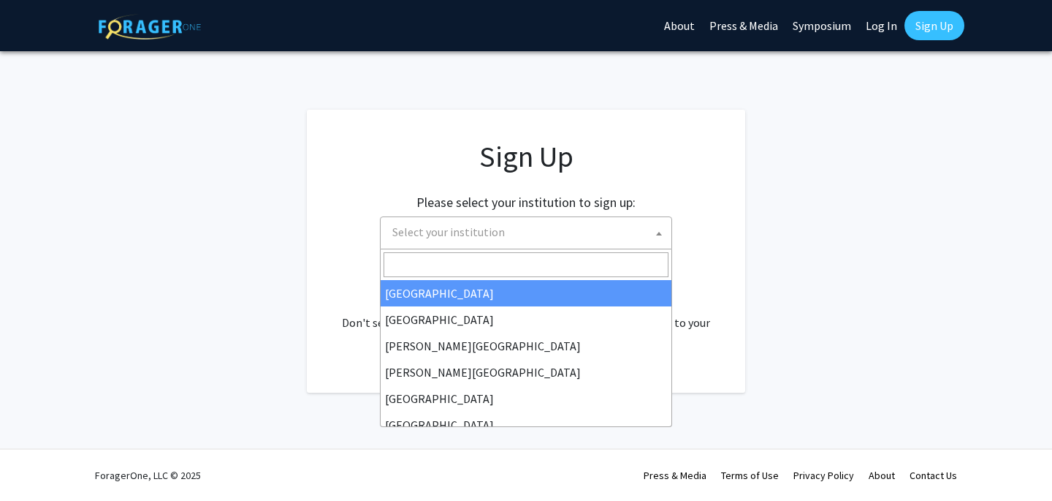
click at [535, 234] on span "Select your institution" at bounding box center [529, 232] width 285 height 30
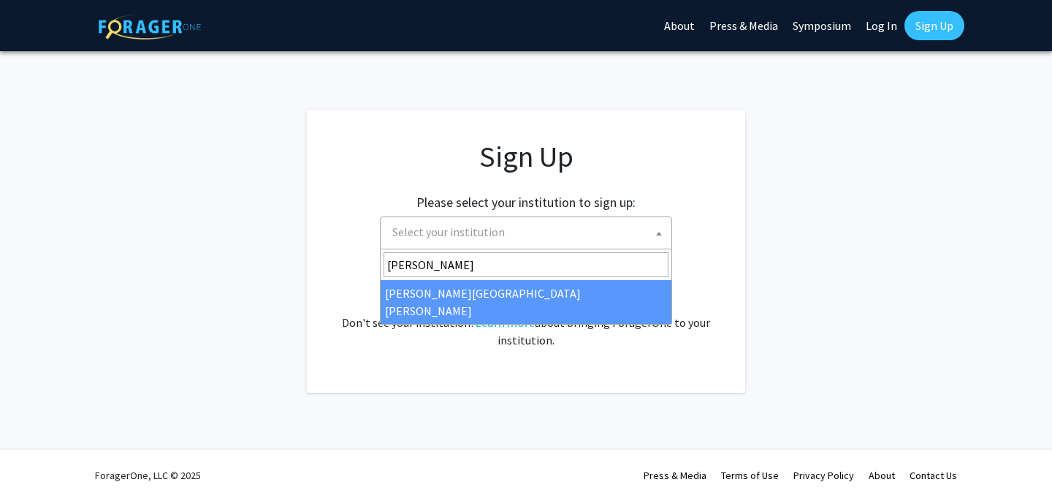
type input "[PERSON_NAME]"
select select "1"
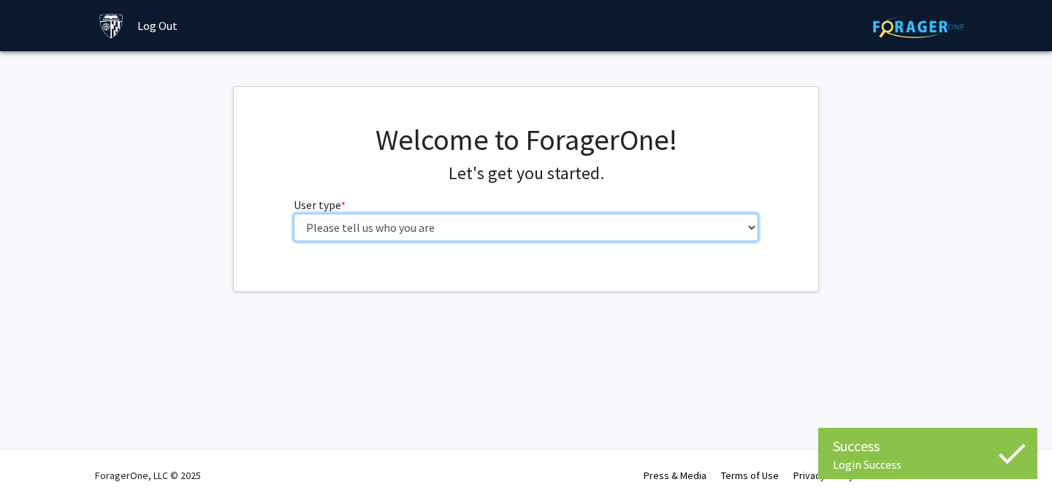
click at [559, 225] on select "Please tell us who you are Undergraduate Student Master's Student Doctoral Cand…" at bounding box center [527, 227] width 466 height 28
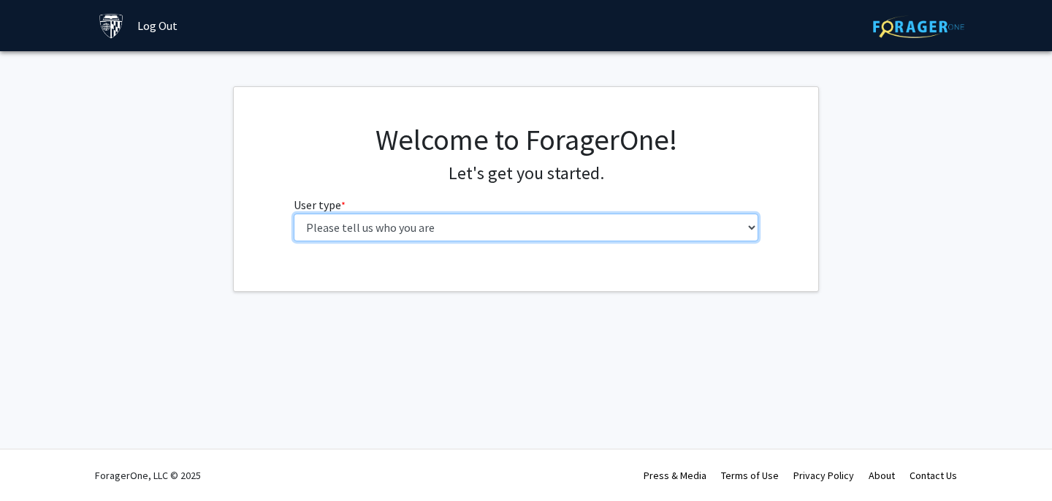
select select "2: masters"
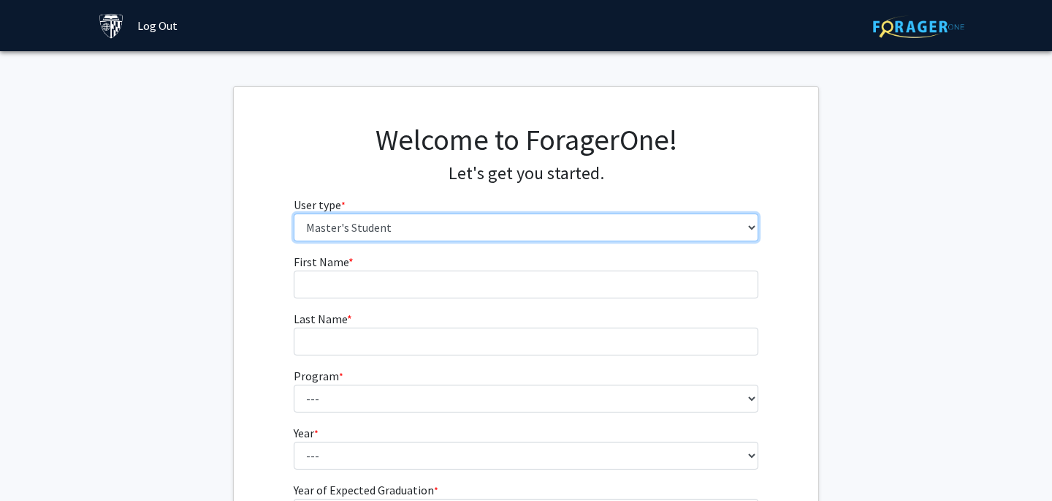
click at [529, 238] on select "Please tell us who you are Undergraduate Student Master's Student Doctoral Cand…" at bounding box center [527, 227] width 466 height 28
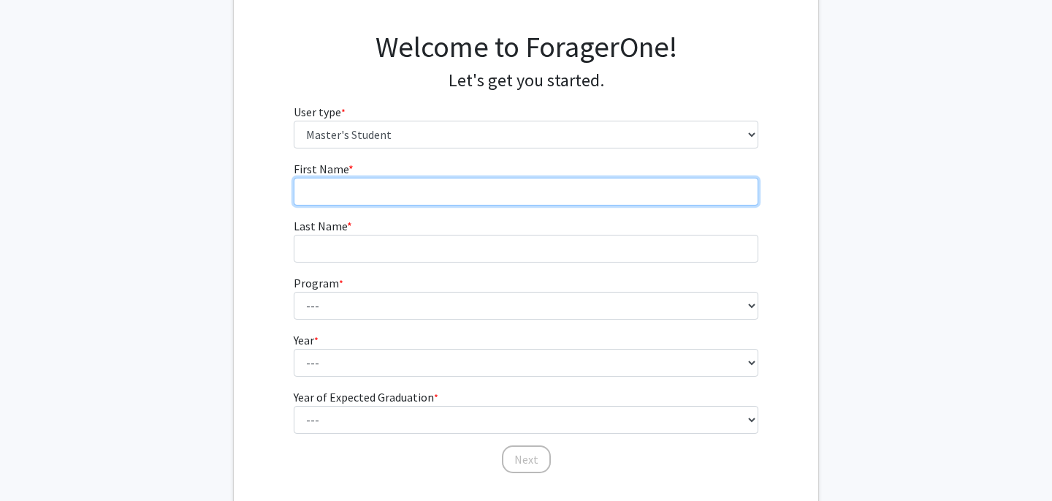
click at [472, 185] on input "First Name * required" at bounding box center [527, 192] width 466 height 28
type input "Nagi"
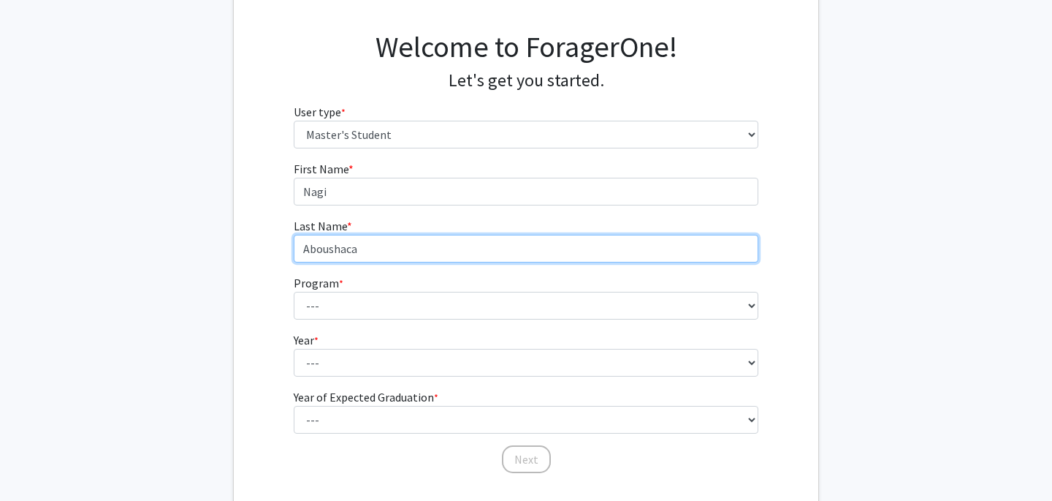
type input "Aboushaca"
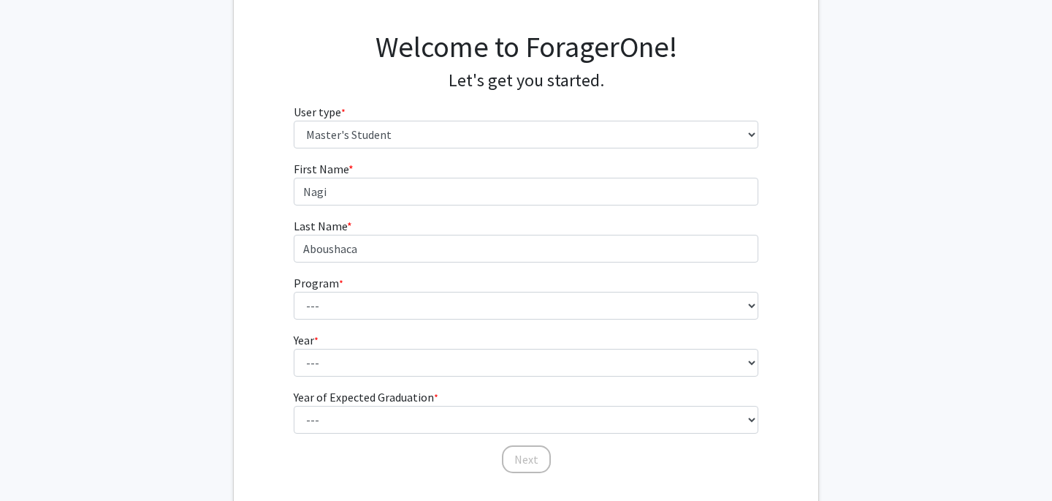
drag, startPoint x: 401, startPoint y: 286, endPoint x: 400, endPoint y: 298, distance: 11.7
click at [401, 286] on fg-select "Program * required --- Anatomy Education Applied and Computational Mathematics …" at bounding box center [527, 296] width 466 height 45
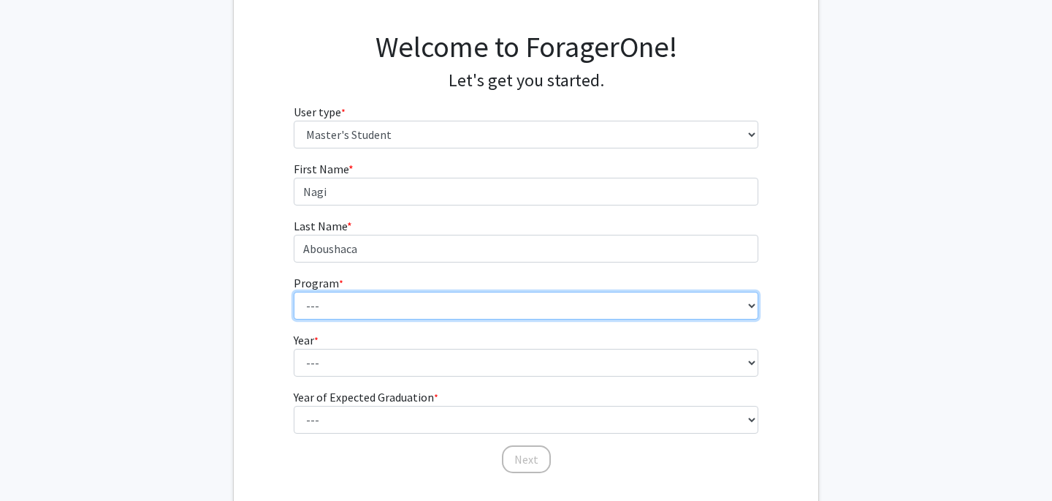
click at [400, 298] on select "--- Anatomy Education Applied and Computational Mathematics Applied Biomedical …" at bounding box center [527, 306] width 466 height 28
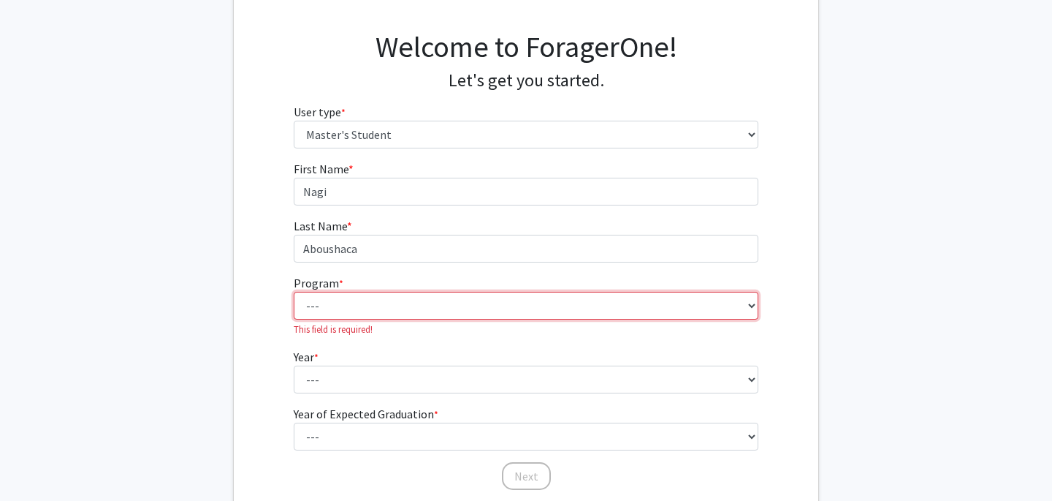
select select "2: 2"
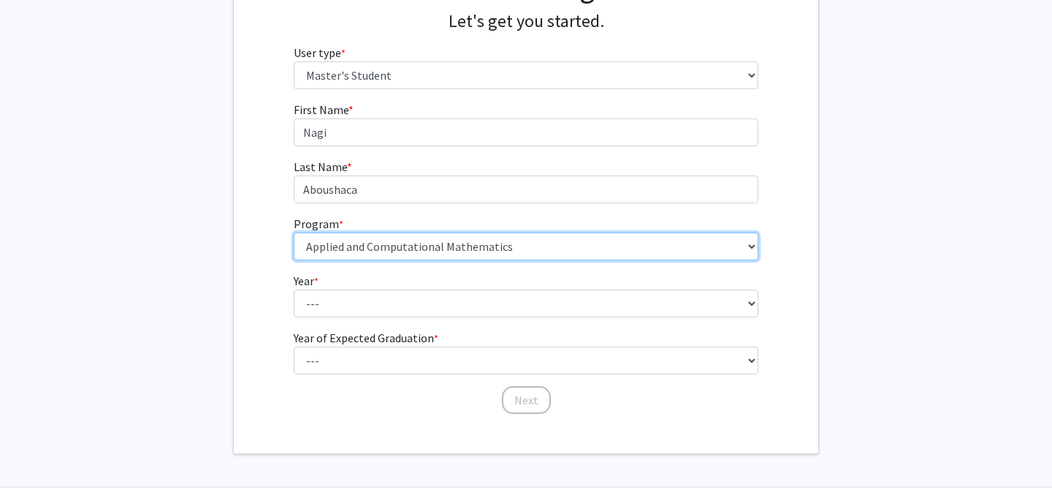
scroll to position [174, 0]
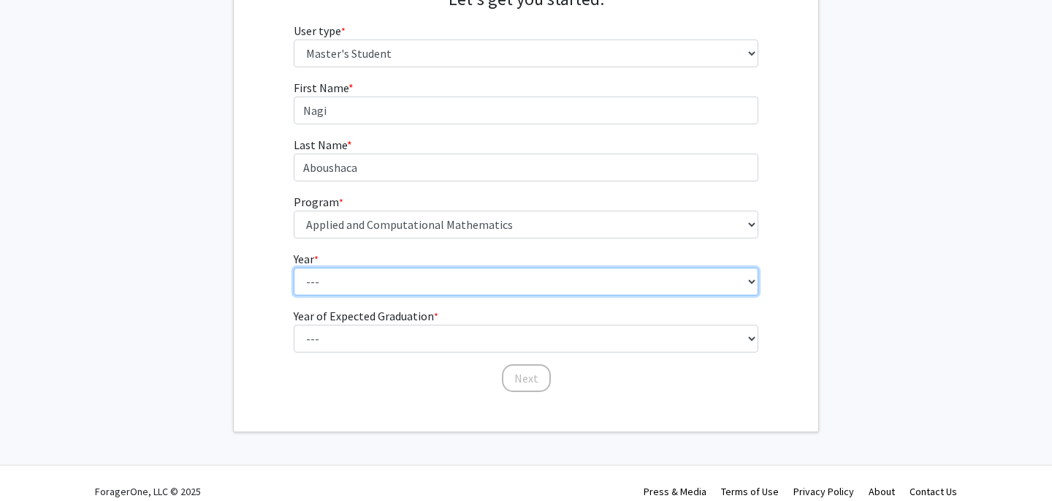
click at [414, 287] on select "--- First Year Second Year" at bounding box center [527, 281] width 466 height 28
select select "1: first_year"
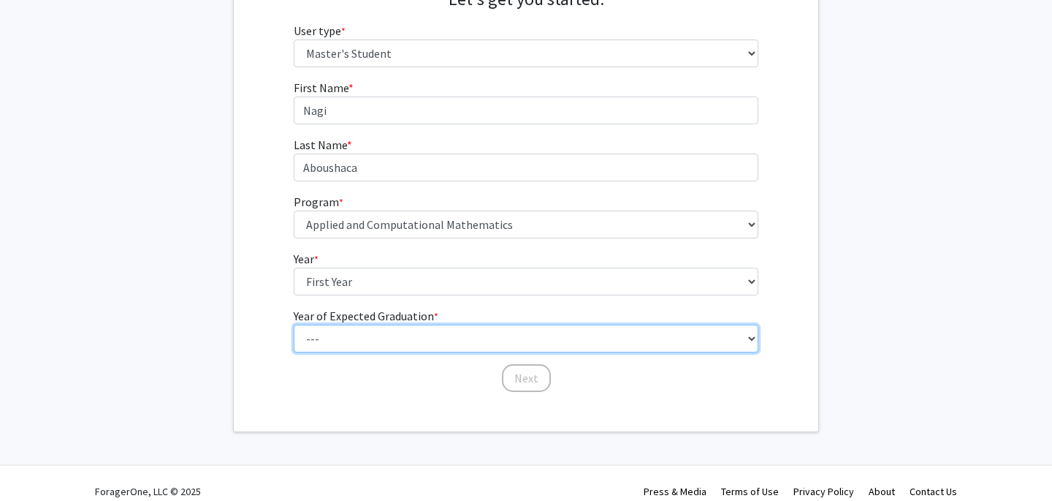
click at [381, 330] on select "--- 2025 2026 2027 2028 2029 2030 2031 2032 2033 2034" at bounding box center [527, 338] width 466 height 28
select select "3: 2027"
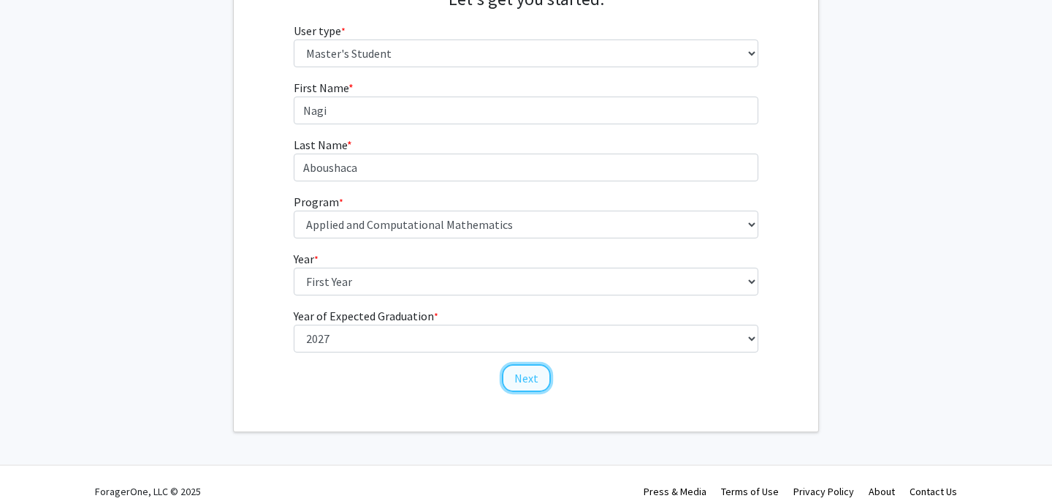
click at [527, 374] on button "Next" at bounding box center [526, 378] width 49 height 28
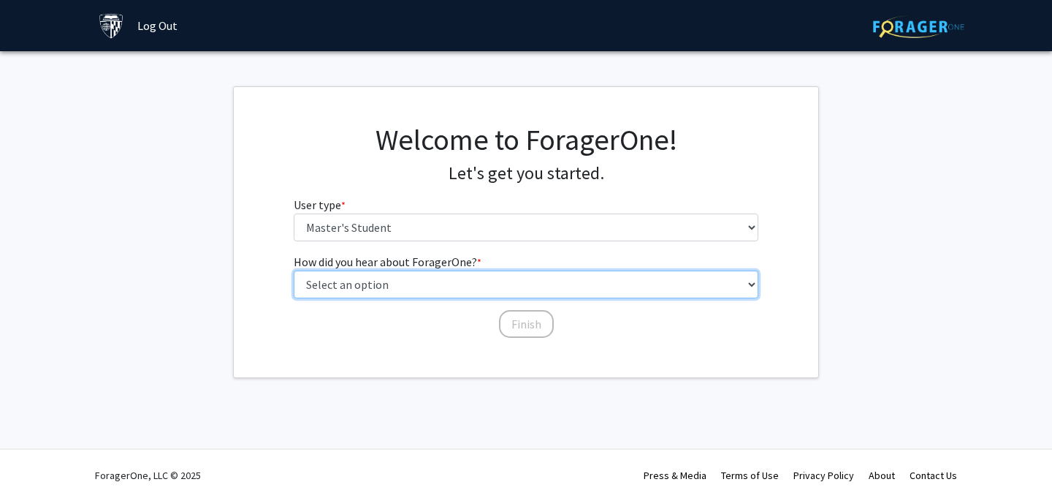
click at [501, 284] on select "Select an option Peer/student recommendation Faculty/staff recommendation Unive…" at bounding box center [527, 284] width 466 height 28
select select "3: university_website"
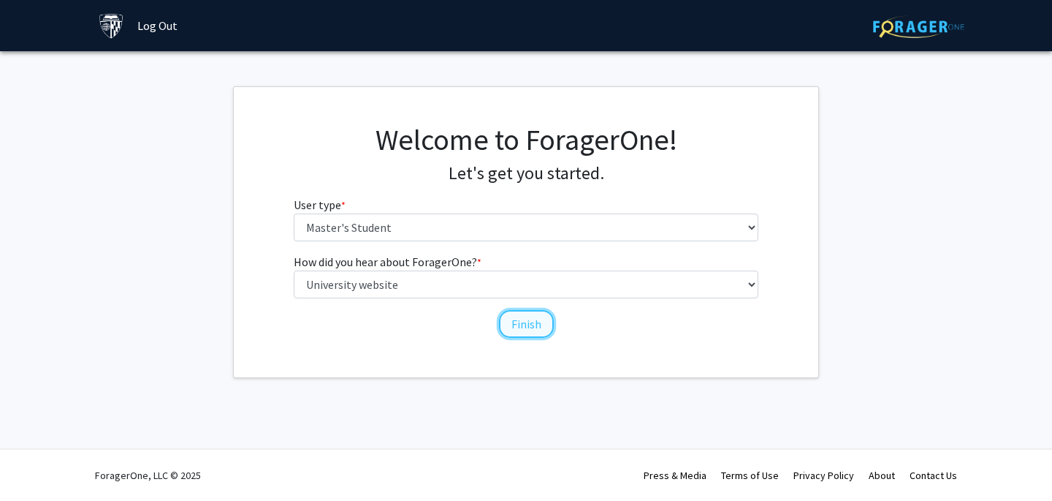
click at [517, 324] on button "Finish" at bounding box center [526, 324] width 55 height 28
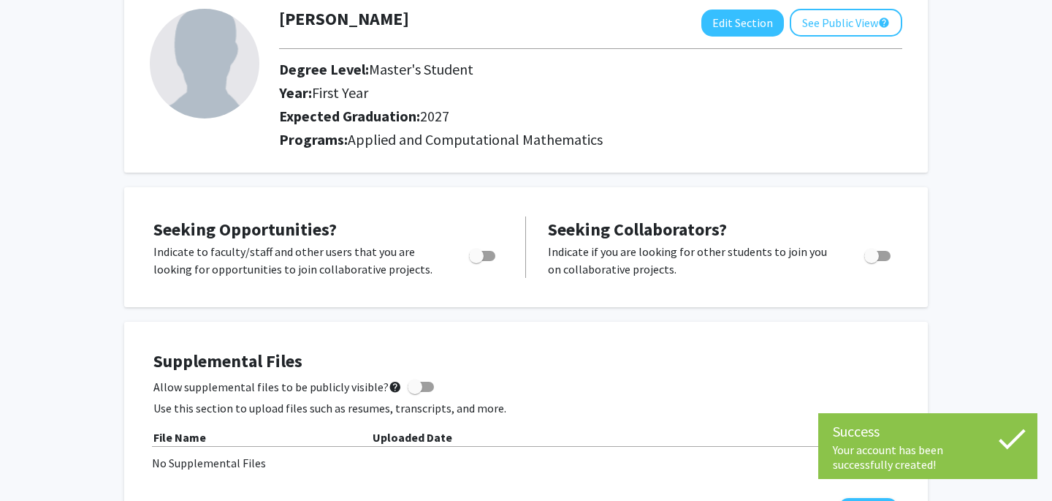
scroll to position [88, 0]
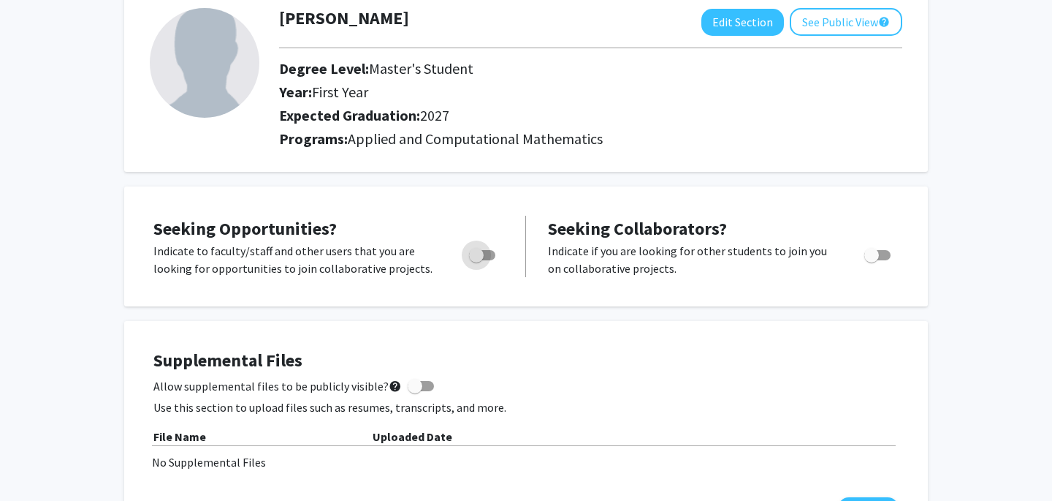
click at [482, 257] on span "Toggle" at bounding box center [476, 255] width 15 height 15
click at [477, 260] on input "Are you actively seeking opportunities?" at bounding box center [476, 260] width 1 height 1
checkbox input "true"
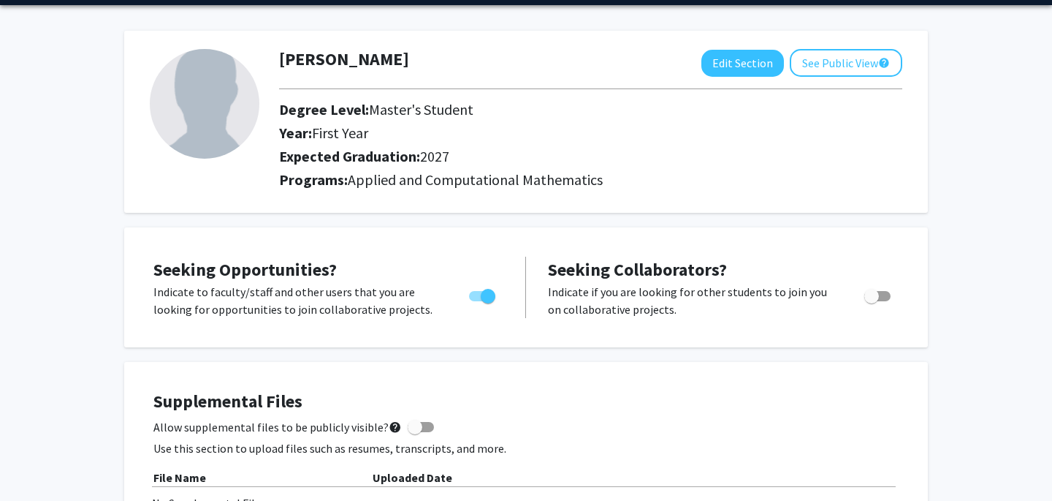
scroll to position [0, 0]
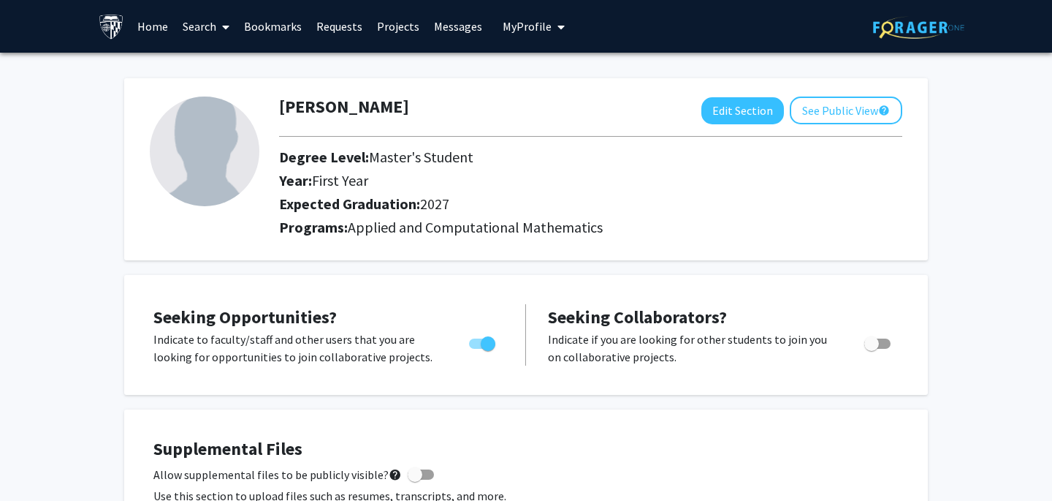
click at [375, 31] on link "Projects" at bounding box center [398, 26] width 57 height 51
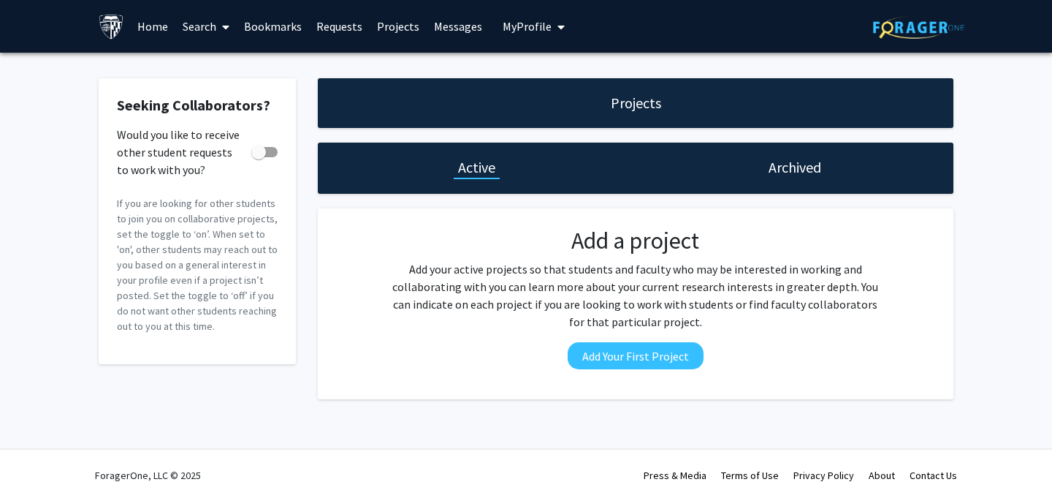
click at [354, 21] on link "Requests" at bounding box center [339, 26] width 61 height 51
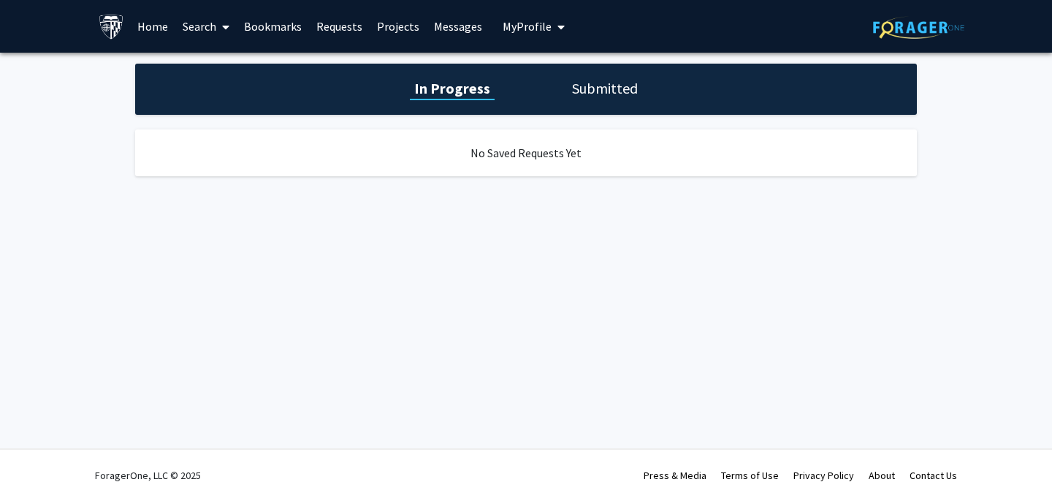
click at [295, 29] on link "Bookmarks" at bounding box center [273, 26] width 72 height 51
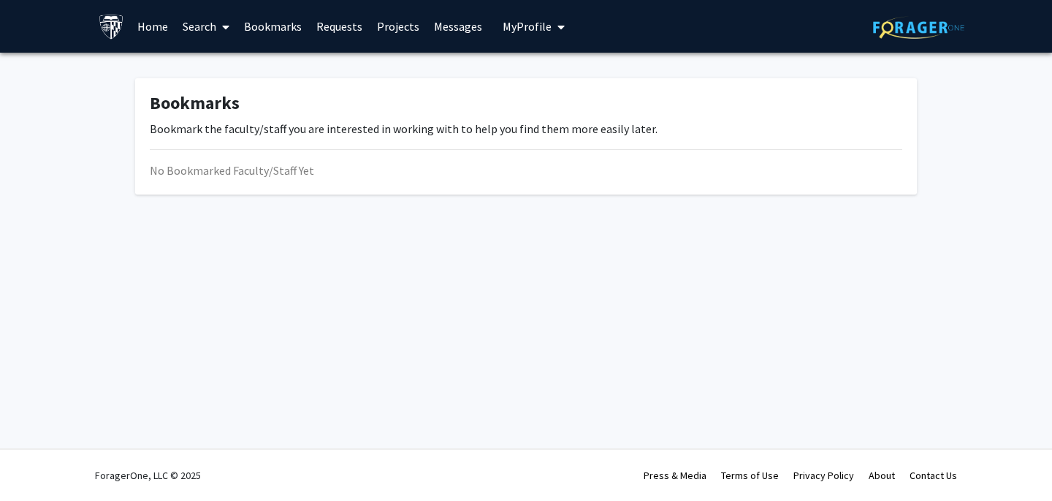
click at [155, 26] on link "Home" at bounding box center [152, 26] width 45 height 51
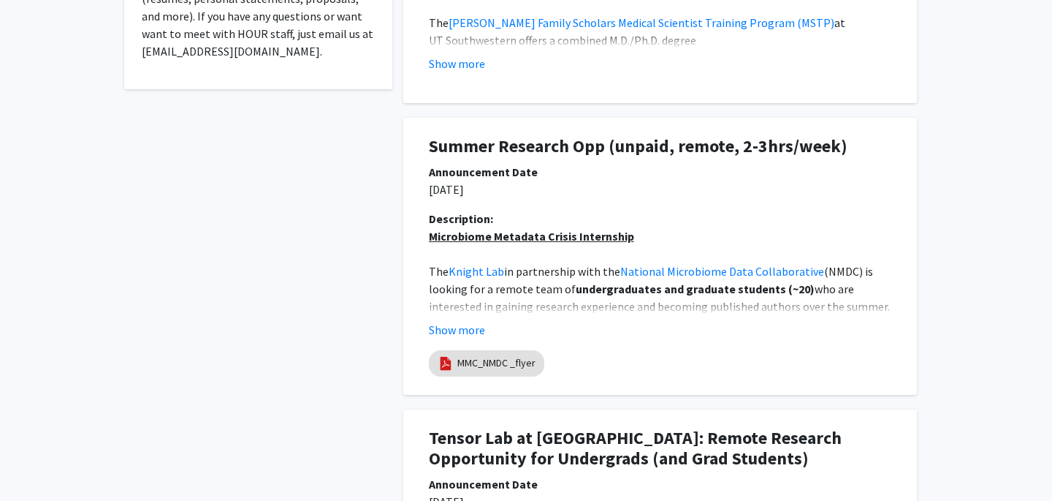
scroll to position [525, 0]
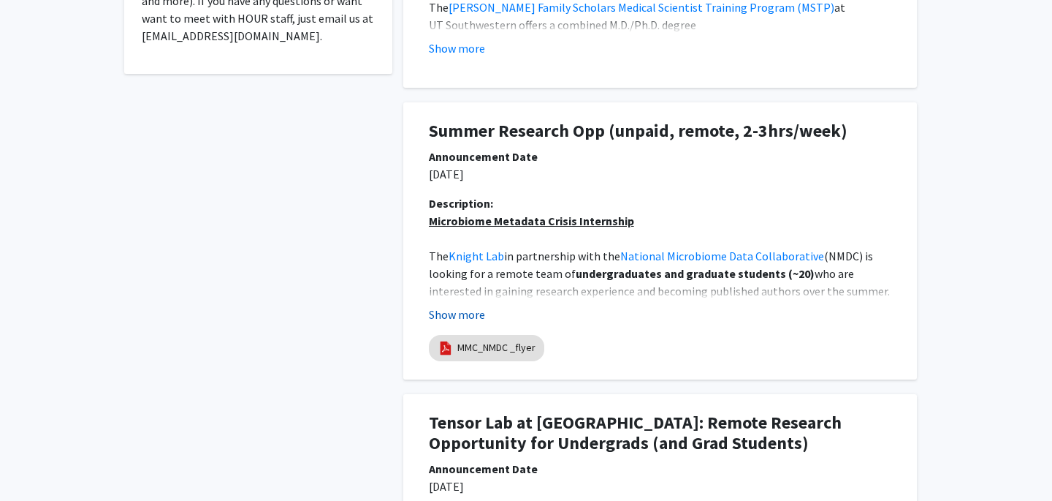
click at [479, 308] on button "Show more" at bounding box center [457, 314] width 56 height 18
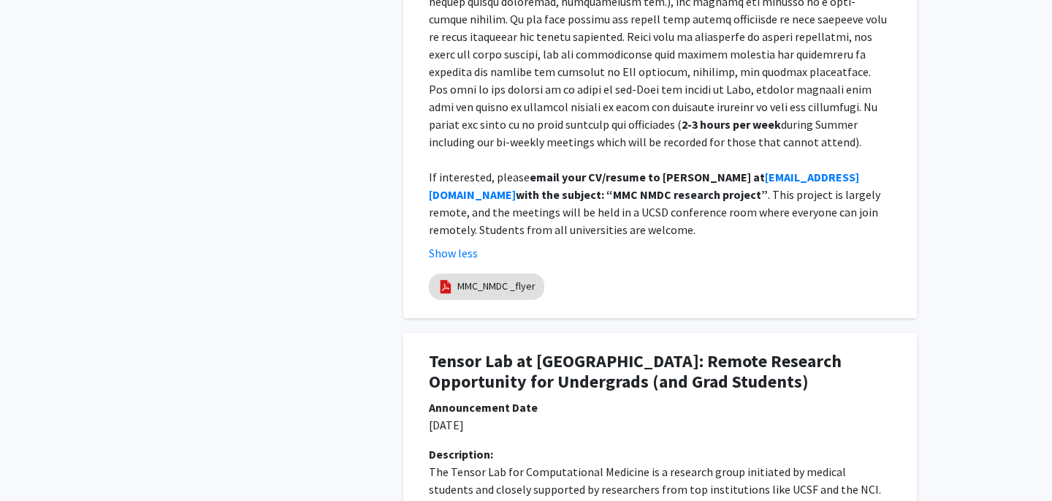
scroll to position [1258, 0]
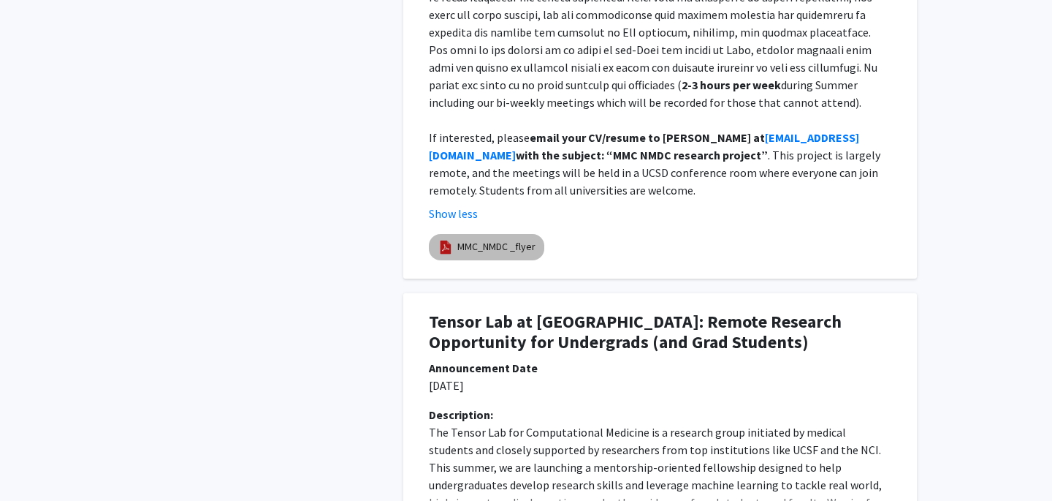
click at [512, 239] on link "MMC_NMDC _flyer" at bounding box center [497, 246] width 78 height 15
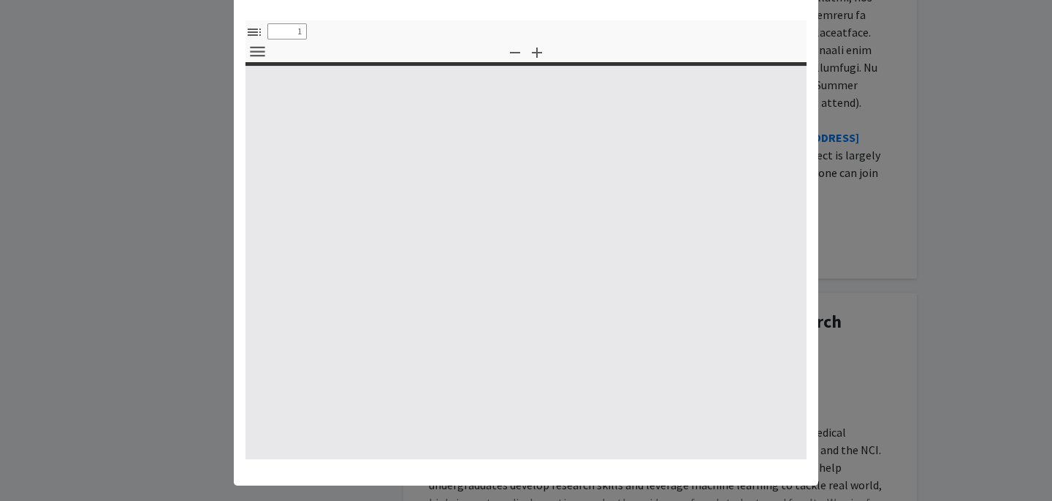
select select "custom"
type input "0"
select select "custom"
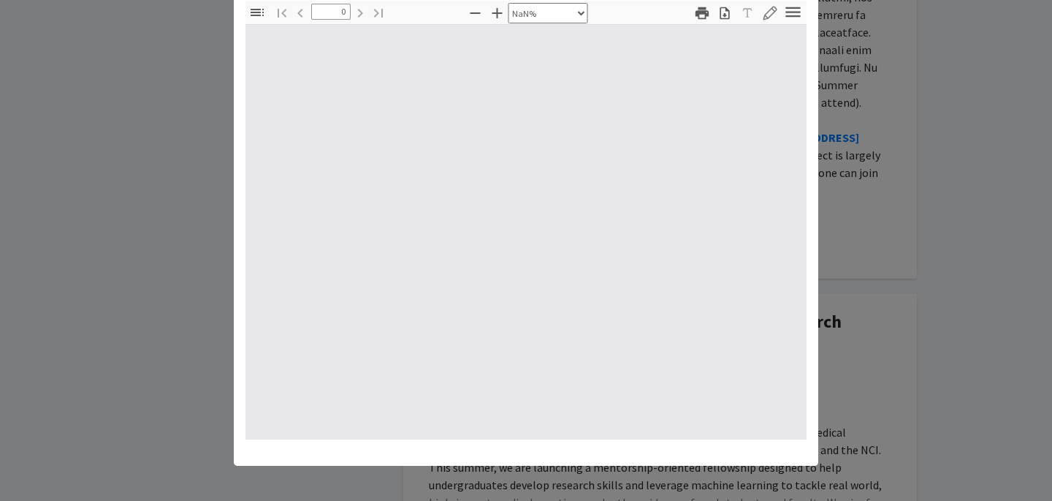
scroll to position [80, 0]
type input "1"
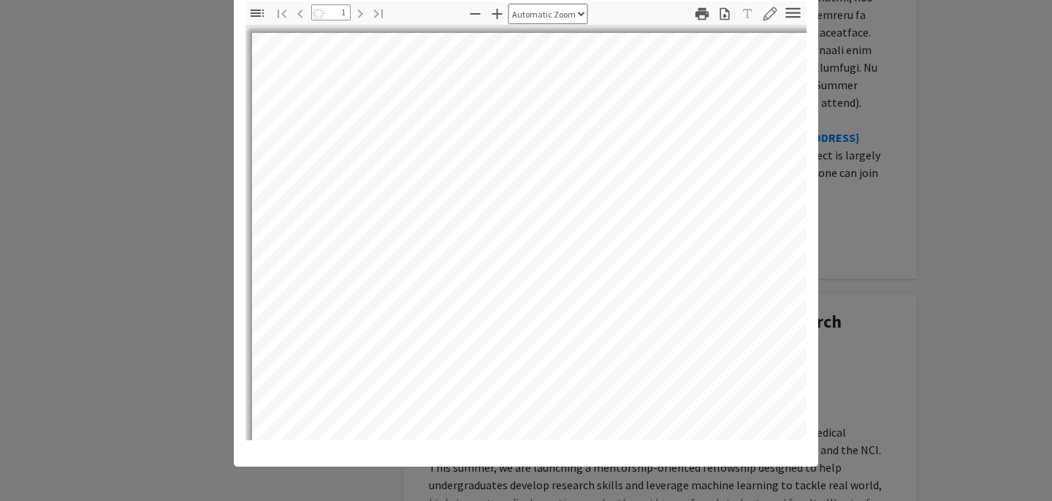
select select "auto"
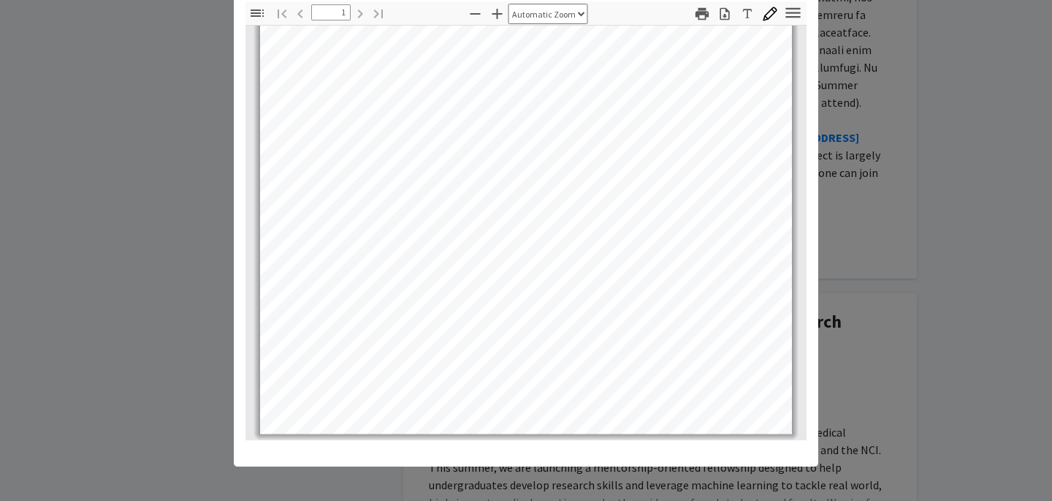
scroll to position [0, 0]
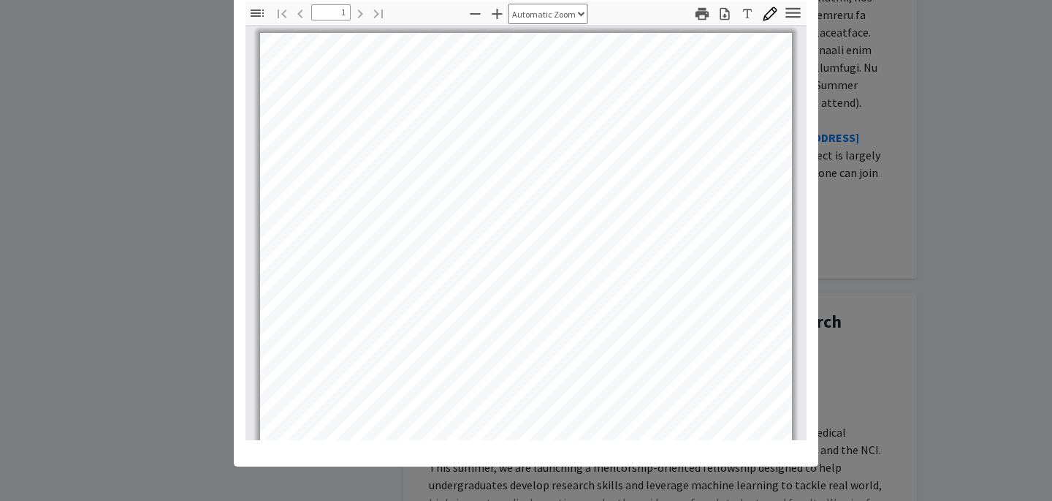
click at [843, 280] on modal-container "Viewing MMC_NMDC _flyer × Thumbnails Document Outline Attachments Layers Curren…" at bounding box center [526, 250] width 1052 height 501
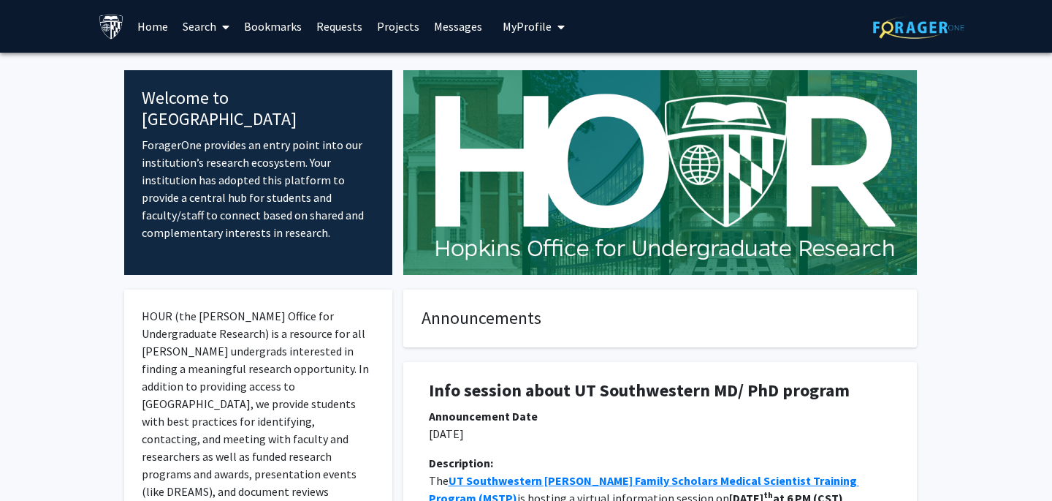
click at [201, 34] on link "Search" at bounding box center [205, 26] width 61 height 51
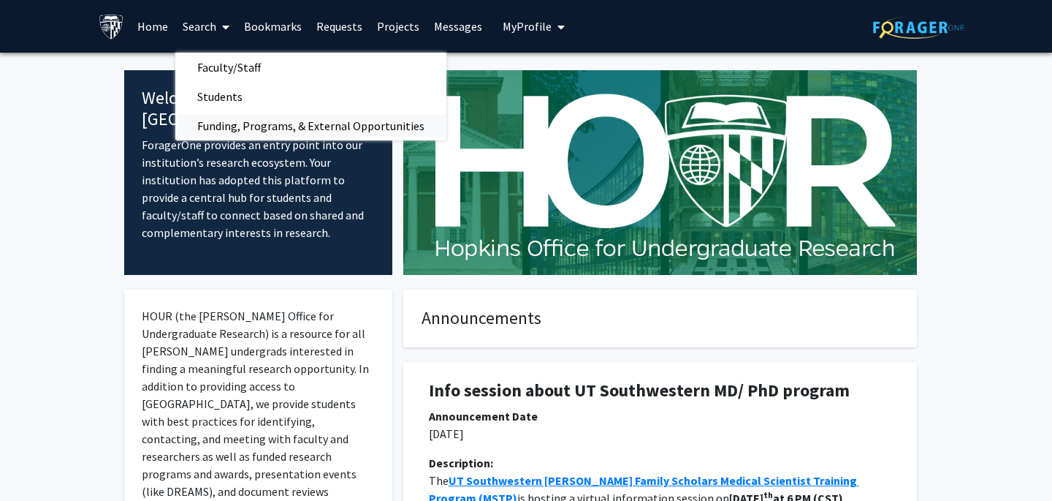
click at [245, 123] on span "Funding, Programs, & External Opportunities" at bounding box center [310, 125] width 271 height 29
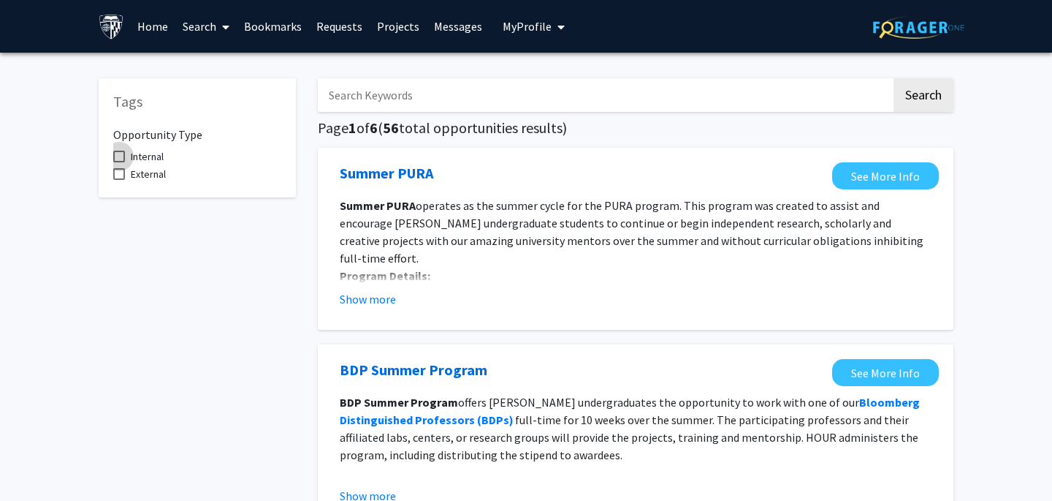
click at [137, 162] on span "Internal" at bounding box center [147, 157] width 33 height 18
click at [119, 162] on input "Internal" at bounding box center [118, 162] width 1 height 1
checkbox input "true"
click at [141, 174] on span "External" at bounding box center [148, 174] width 35 height 18
click at [119, 180] on input "External" at bounding box center [118, 180] width 1 height 1
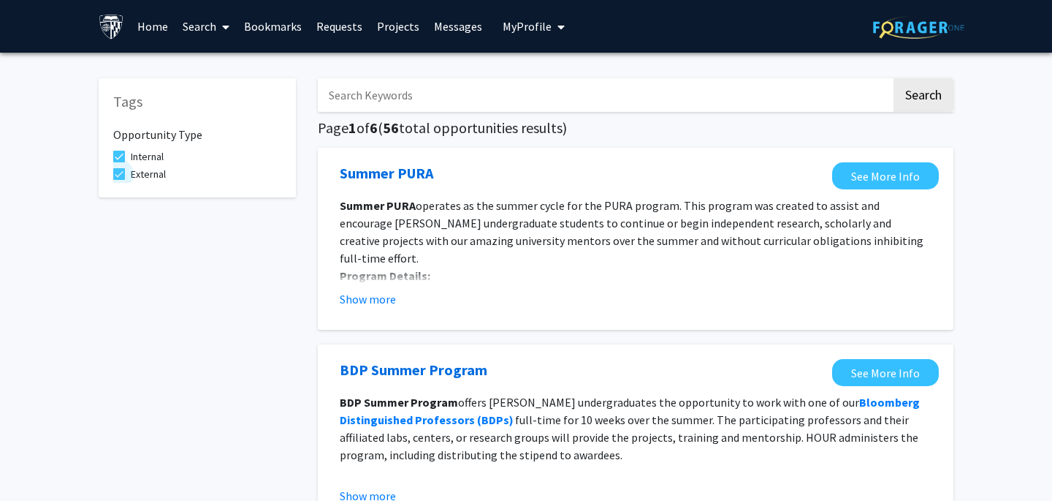
click at [141, 174] on span "External" at bounding box center [148, 174] width 35 height 18
click at [119, 180] on input "External" at bounding box center [118, 180] width 1 height 1
click at [141, 174] on span "External" at bounding box center [148, 174] width 35 height 18
click at [119, 180] on input "External" at bounding box center [118, 180] width 1 height 1
click at [141, 174] on span "External" at bounding box center [148, 174] width 35 height 18
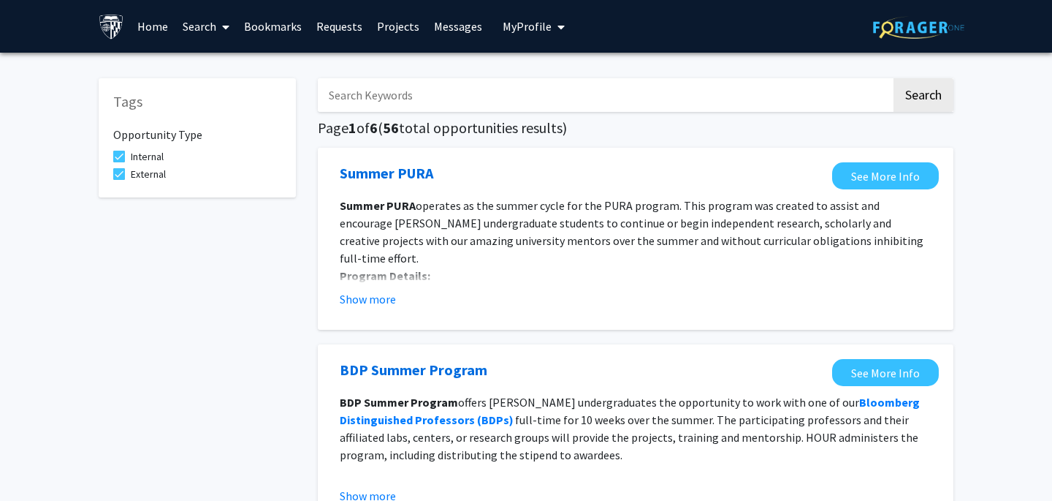
click at [119, 180] on input "External" at bounding box center [118, 180] width 1 height 1
checkbox input "false"
click at [137, 148] on span "Internal" at bounding box center [147, 157] width 33 height 18
click at [119, 162] on input "Internal" at bounding box center [118, 162] width 1 height 1
checkbox input "false"
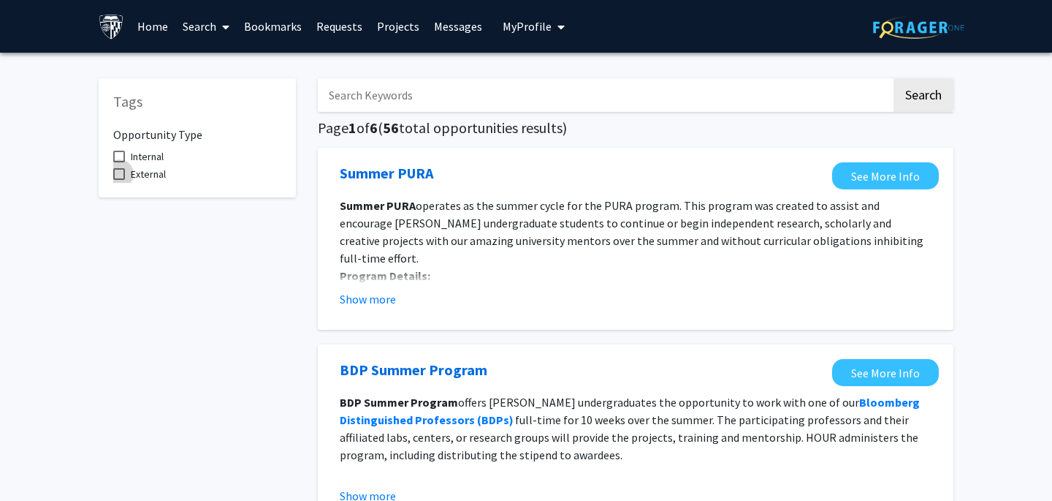
click at [145, 167] on span "External" at bounding box center [148, 174] width 35 height 18
click at [119, 180] on input "External" at bounding box center [118, 180] width 1 height 1
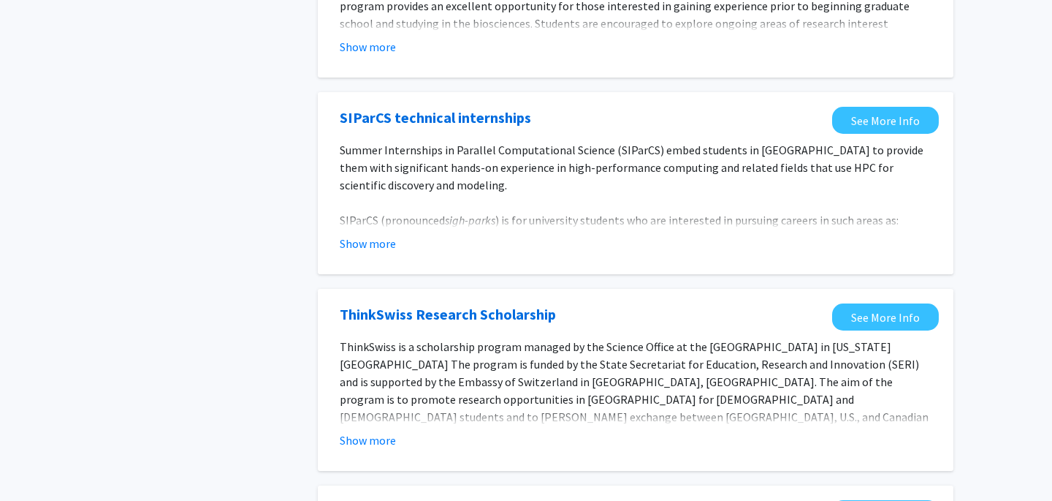
scroll to position [503, 0]
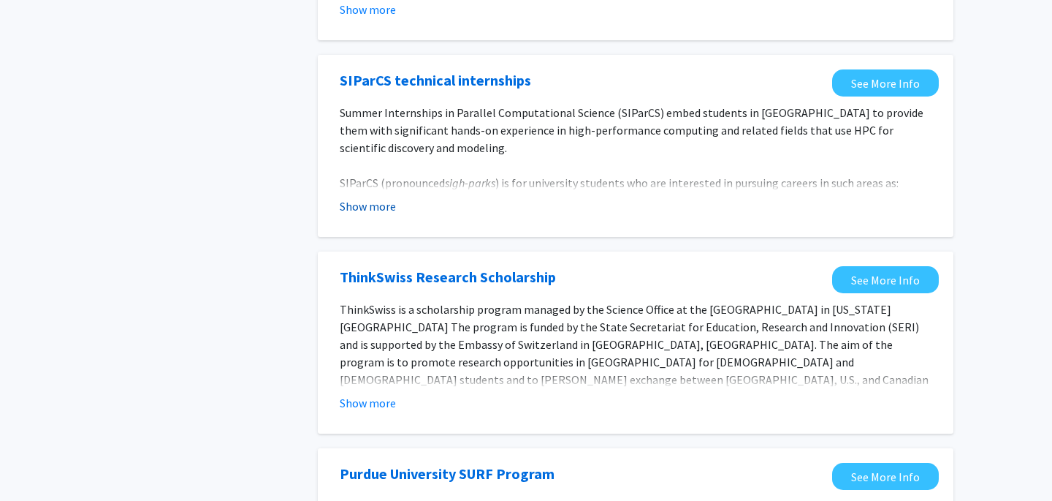
click at [372, 205] on button "Show more" at bounding box center [368, 206] width 56 height 18
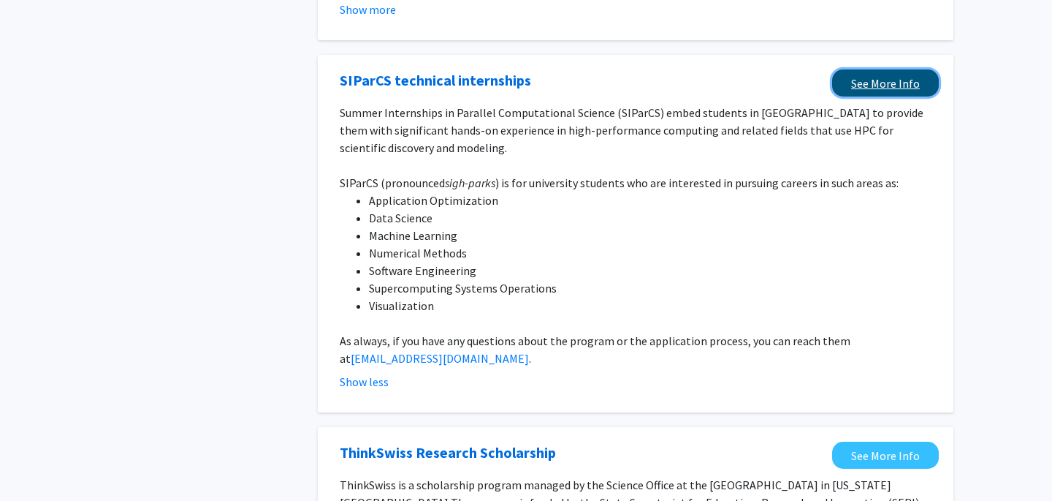
click at [855, 78] on link "See More Info" at bounding box center [885, 82] width 107 height 27
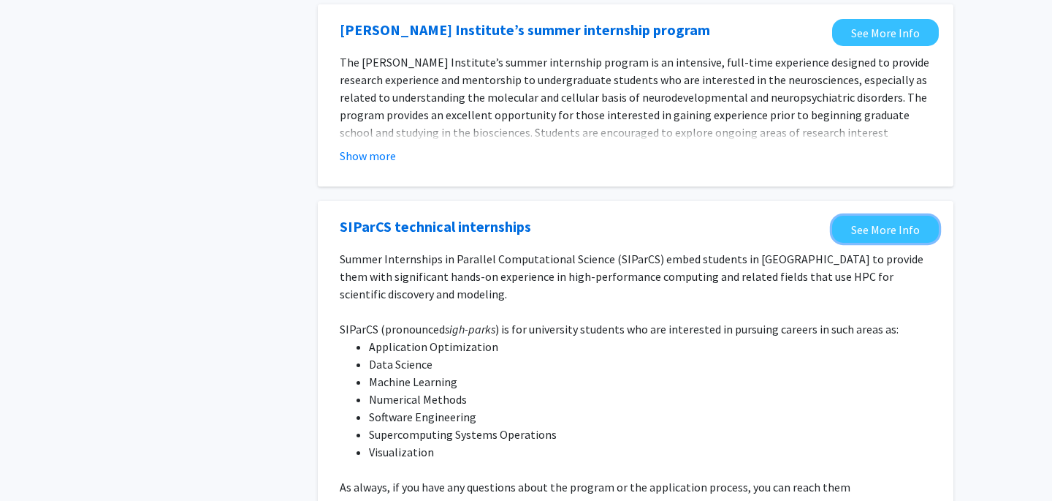
scroll to position [0, 0]
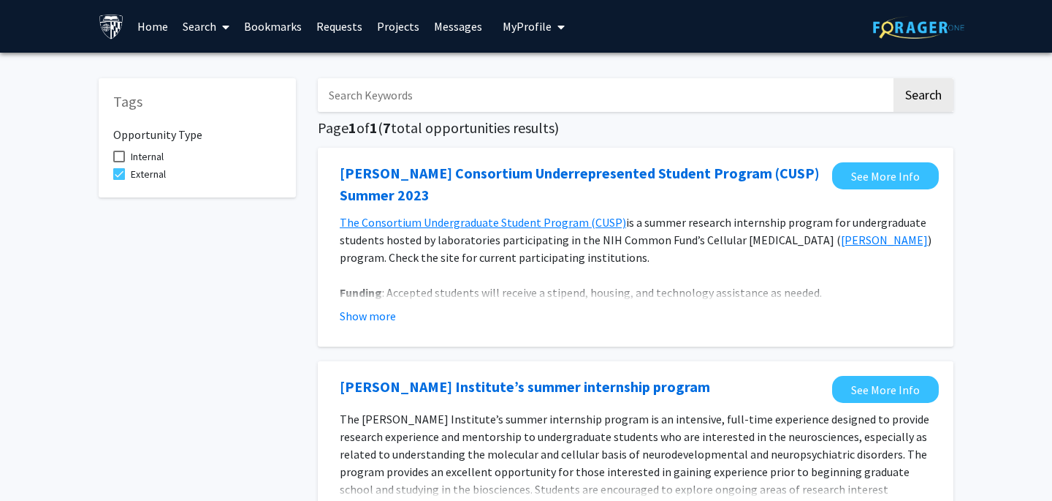
click at [156, 166] on span "External" at bounding box center [148, 174] width 35 height 18
click at [119, 180] on input "External" at bounding box center [118, 180] width 1 height 1
checkbox input "false"
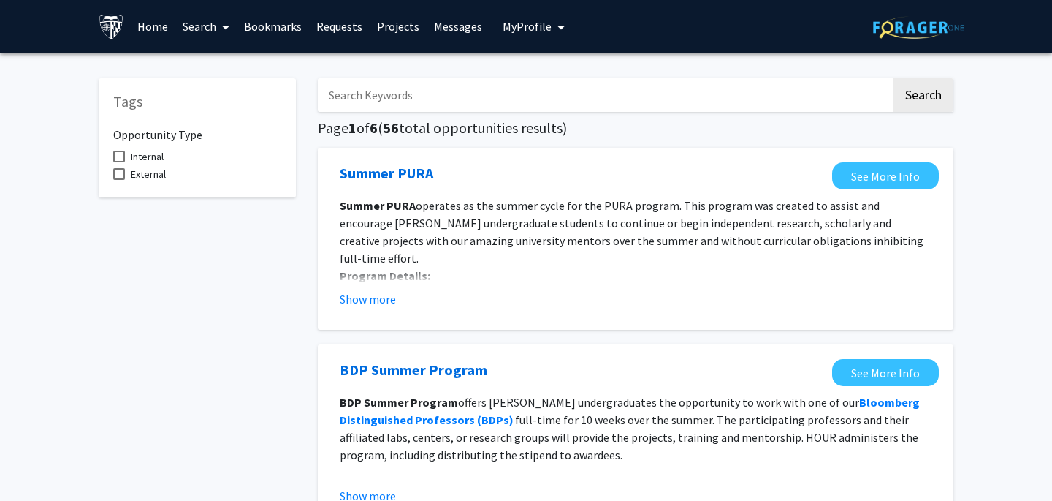
click at [151, 152] on span "Internal" at bounding box center [147, 157] width 33 height 18
click at [119, 162] on input "Internal" at bounding box center [118, 162] width 1 height 1
checkbox input "true"
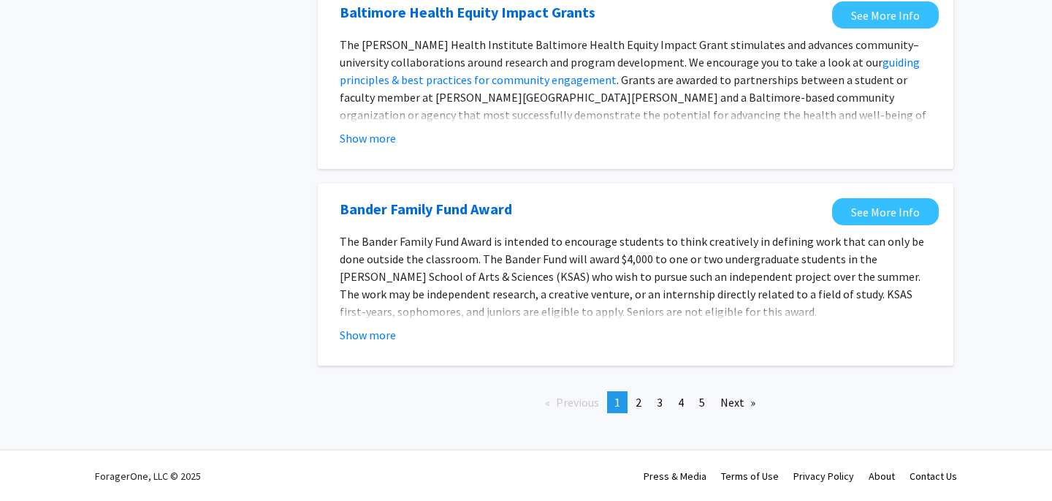
scroll to position [1676, 0]
click at [645, 400] on link "page 2" at bounding box center [639, 401] width 20 height 22
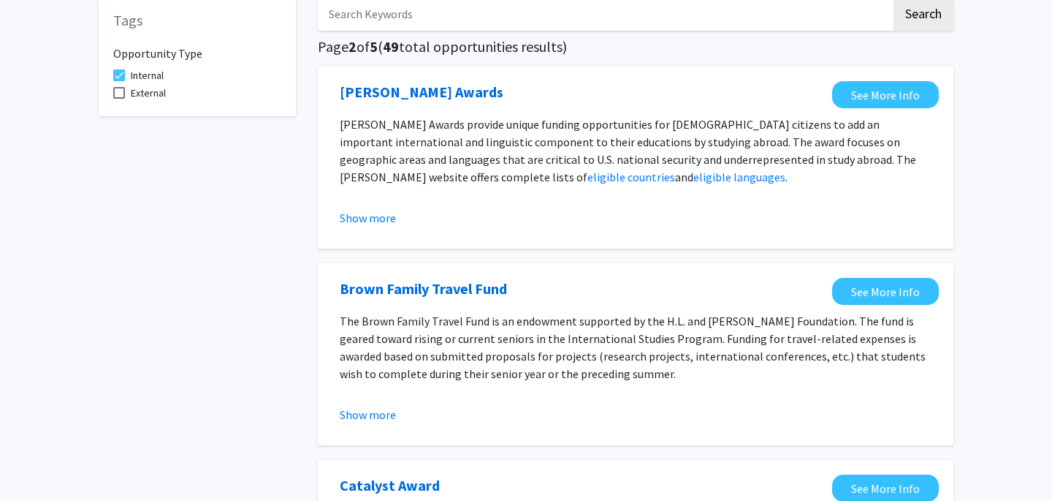
scroll to position [50, 0]
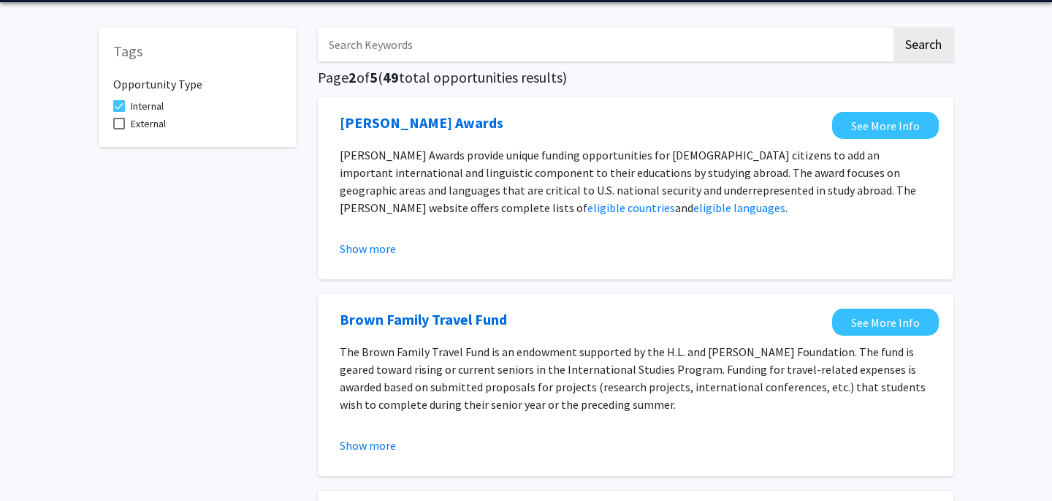
click at [940, 110] on div "[PERSON_NAME] Awards See More Info [PERSON_NAME] Awards provide unique funding …" at bounding box center [636, 188] width 636 height 182
click at [923, 114] on link "See More Info" at bounding box center [885, 125] width 107 height 27
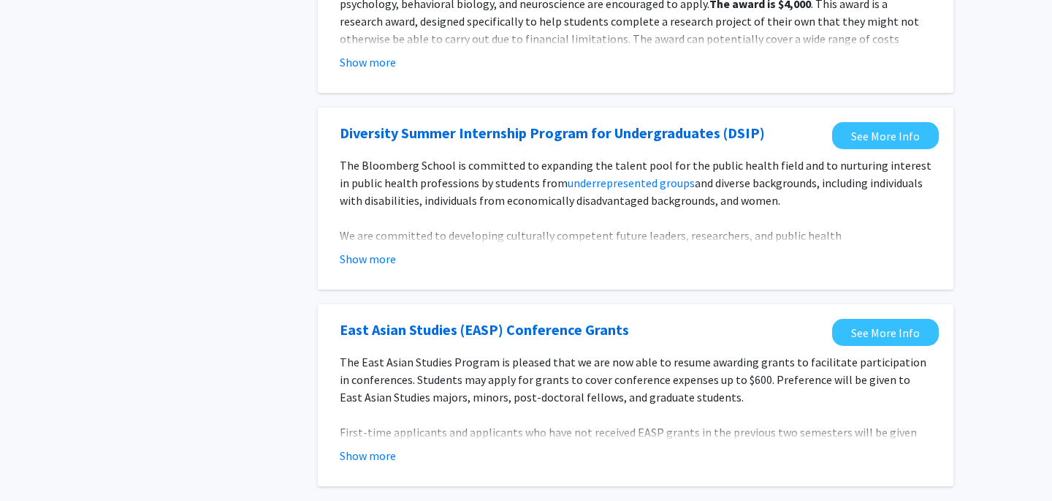
scroll to position [1751, 0]
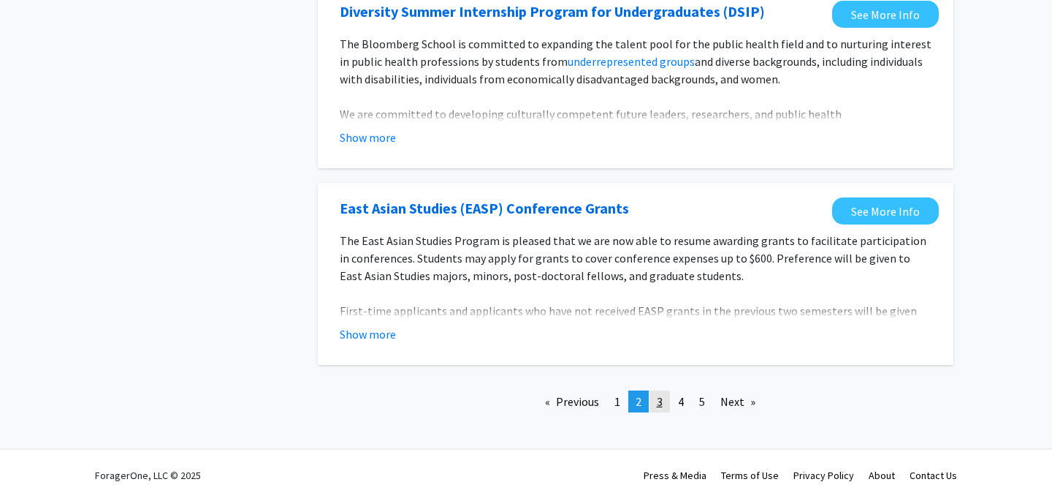
click at [657, 404] on span "3" at bounding box center [660, 401] width 6 height 15
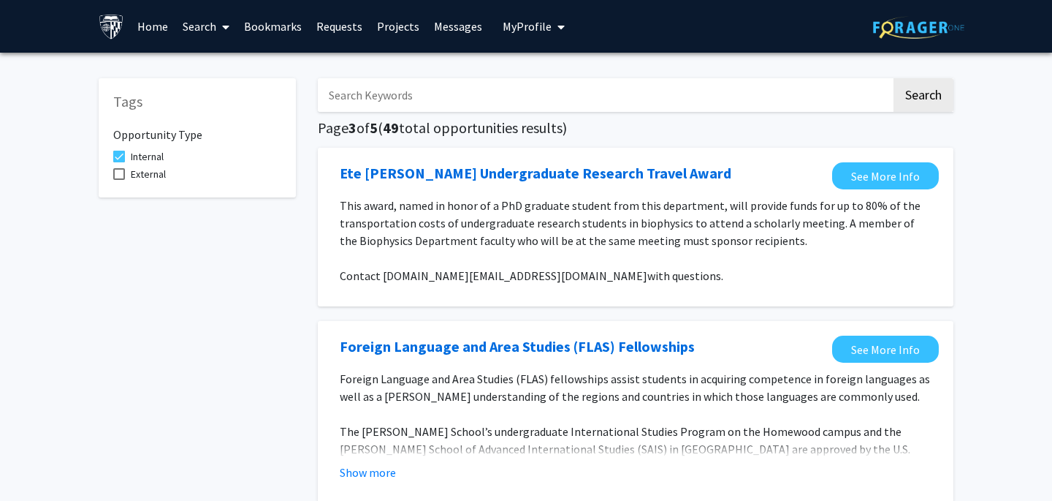
click at [409, 96] on input "Search Keywords" at bounding box center [605, 95] width 574 height 34
type input "graduate"
click at [894, 78] on button "Search" at bounding box center [924, 95] width 60 height 34
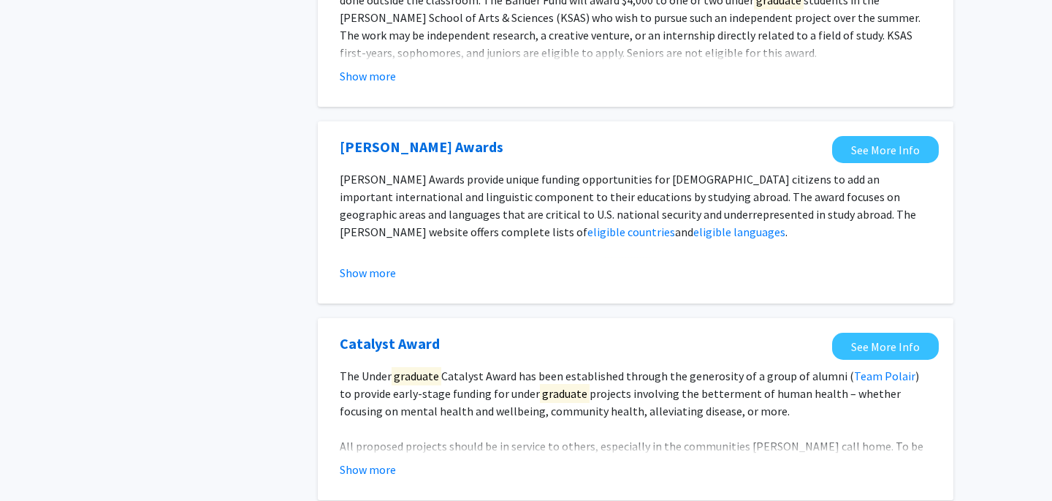
scroll to position [1734, 0]
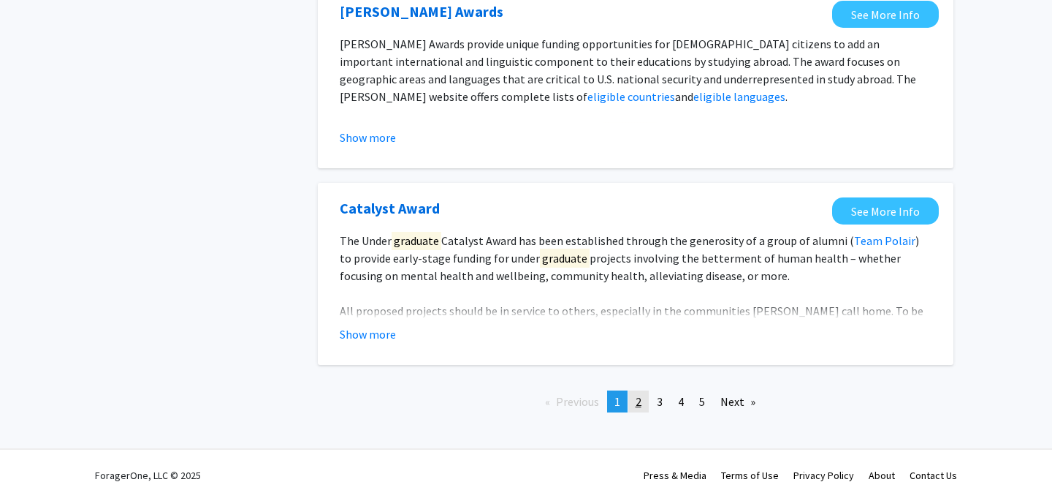
click at [641, 406] on span "2" at bounding box center [639, 401] width 6 height 15
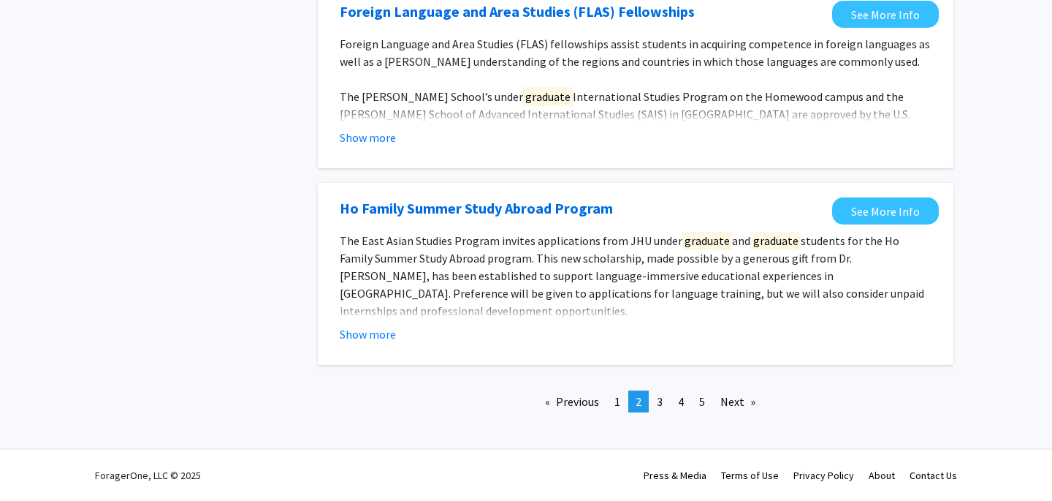
scroll to position [1697, 0]
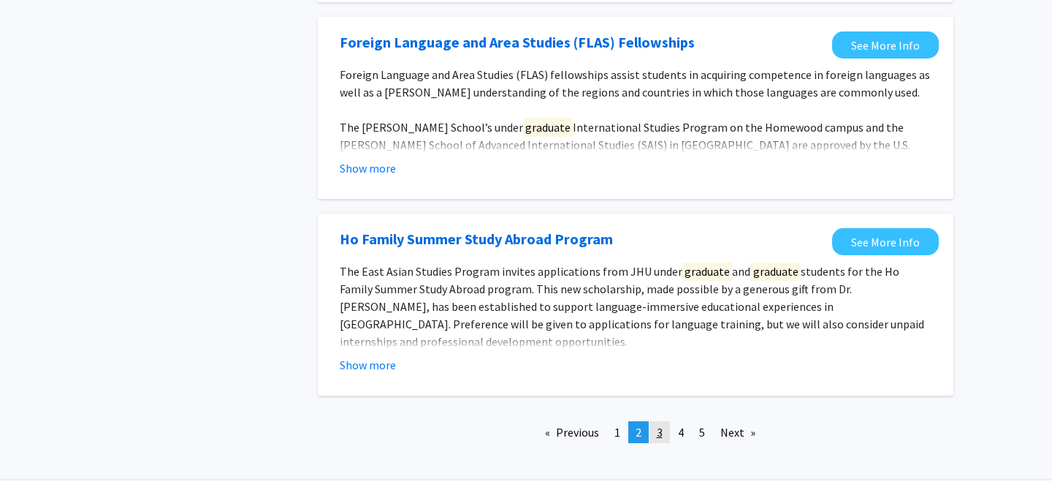
click at [659, 441] on link "page 3" at bounding box center [660, 432] width 20 height 22
